Goal: Information Seeking & Learning: Learn about a topic

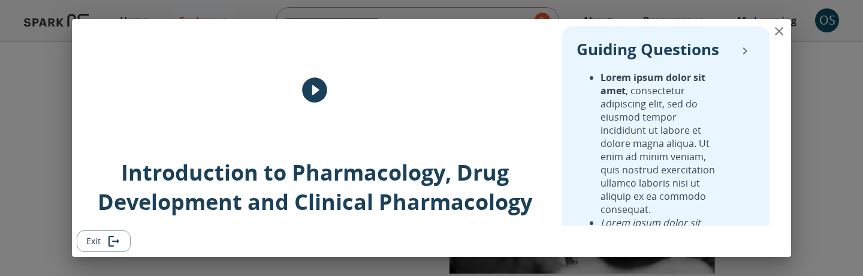
scroll to position [374, 0]
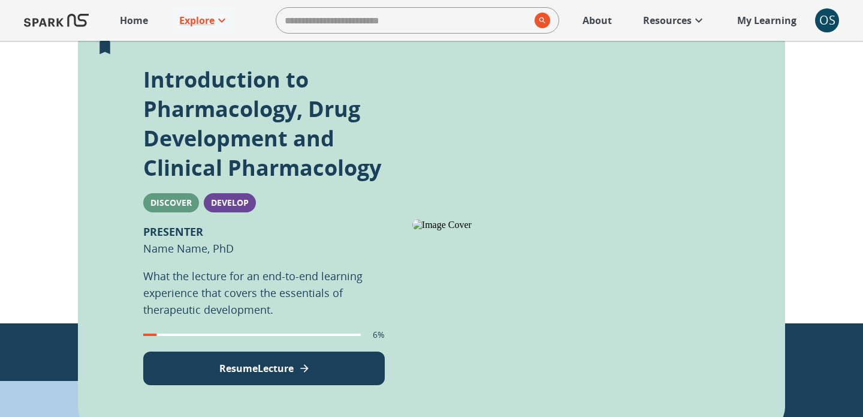
scroll to position [272, 0]
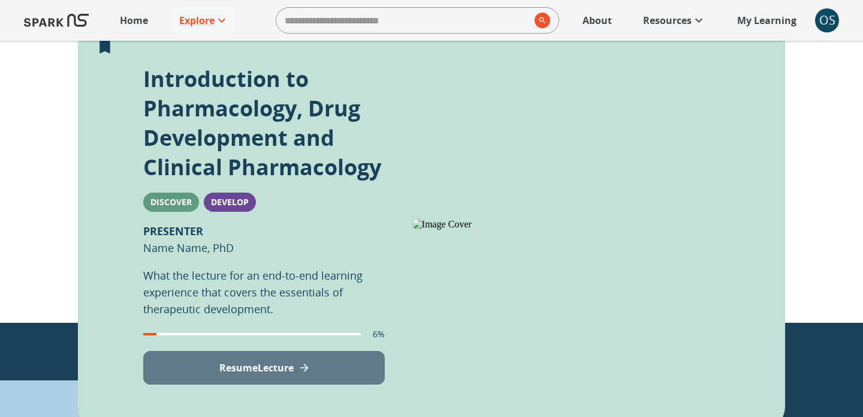
click at [308, 275] on button "Resume Lecture" at bounding box center [264, 368] width 242 height 34
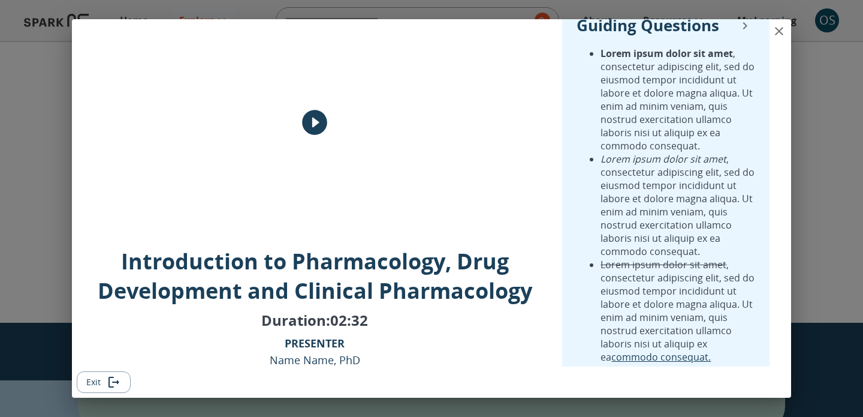
scroll to position [0, 0]
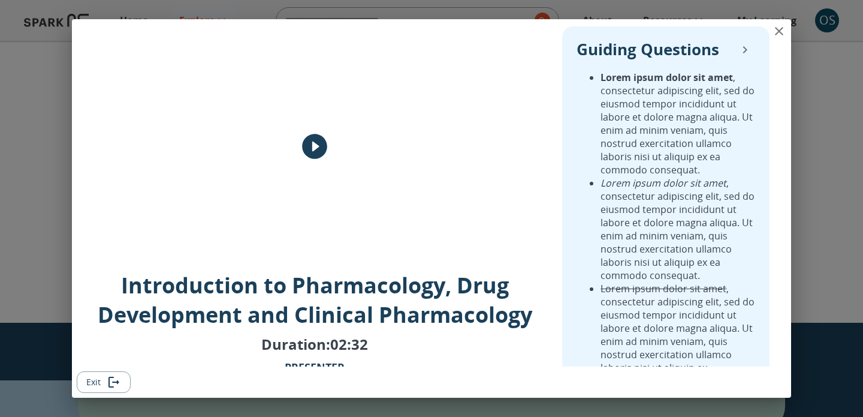
click at [751, 50] on icon "collapse" at bounding box center [745, 50] width 14 height 14
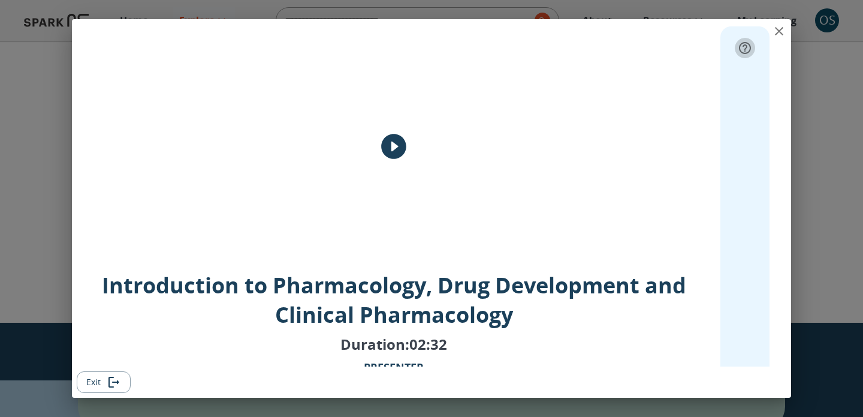
click at [744, 50] on icon "expand" at bounding box center [745, 48] width 14 height 14
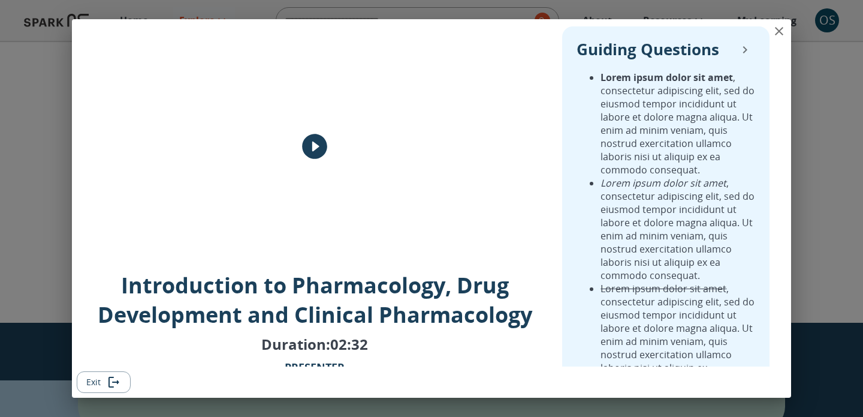
click at [774, 30] on icon "close" at bounding box center [779, 31] width 14 height 14
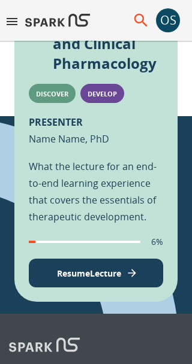
scroll to position [502, 0]
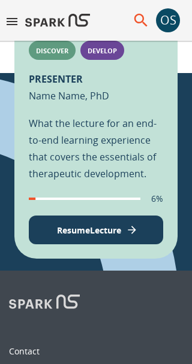
click at [82, 245] on button "Resume Lecture" at bounding box center [96, 230] width 134 height 29
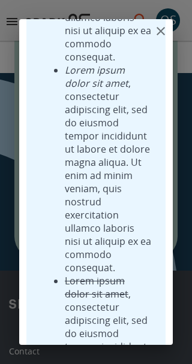
scroll to position [782, 0]
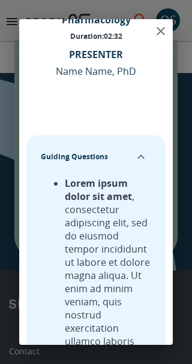
click at [138, 154] on icon "collapse" at bounding box center [141, 157] width 14 height 14
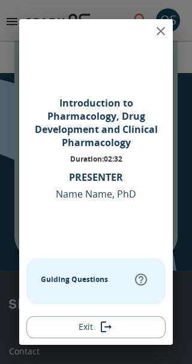
click at [102, 275] on icon "Exit" at bounding box center [106, 327] width 14 height 14
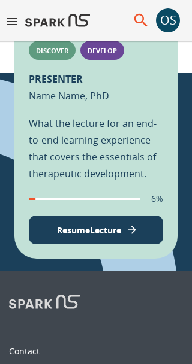
click at [99, 237] on p "Resume Lecture" at bounding box center [89, 230] width 64 height 13
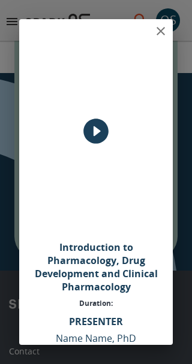
click at [95, 135] on icon "play" at bounding box center [96, 131] width 30 height 30
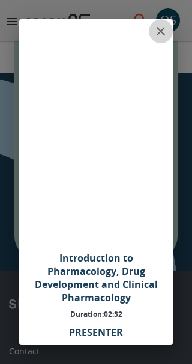
click at [159, 32] on icon "close" at bounding box center [160, 31] width 8 height 8
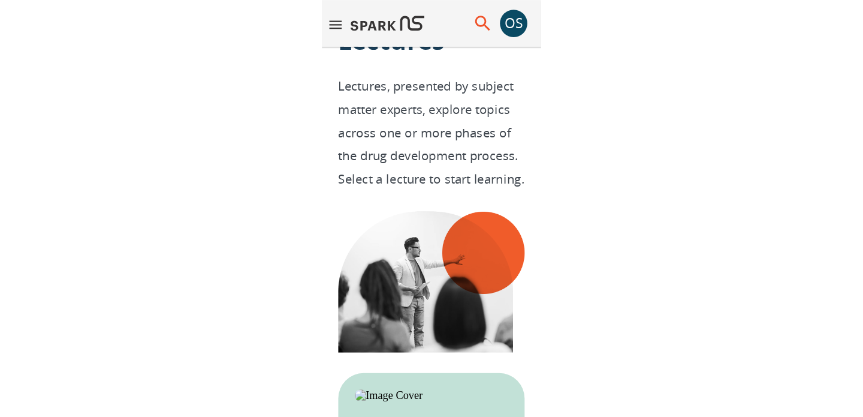
scroll to position [0, 0]
